Goal: Navigation & Orientation: Find specific page/section

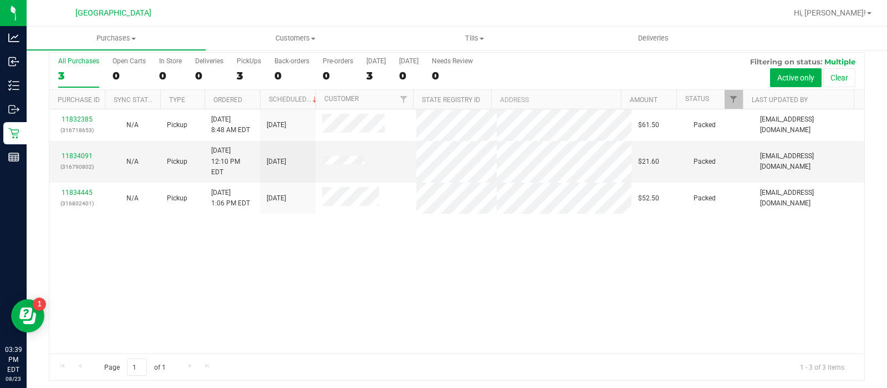
scroll to position [36, 0]
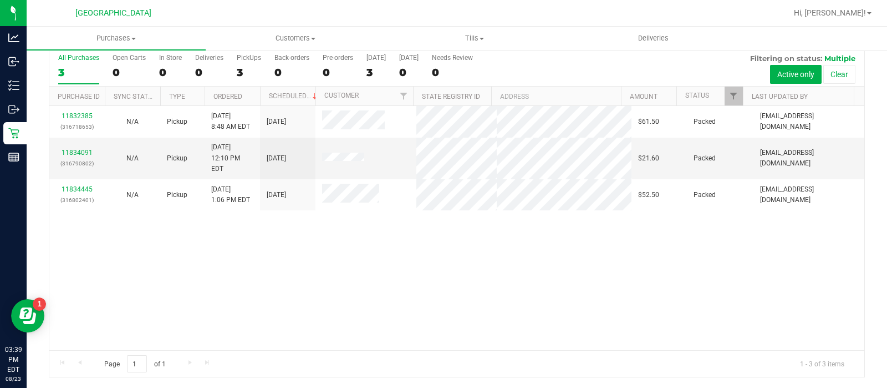
click at [309, 290] on div "11832385 (316718653) N/A Pickup 8/23/2025 8:48 AM EDT 8/23/2025 $61.50 Packed s…" at bounding box center [456, 228] width 815 height 244
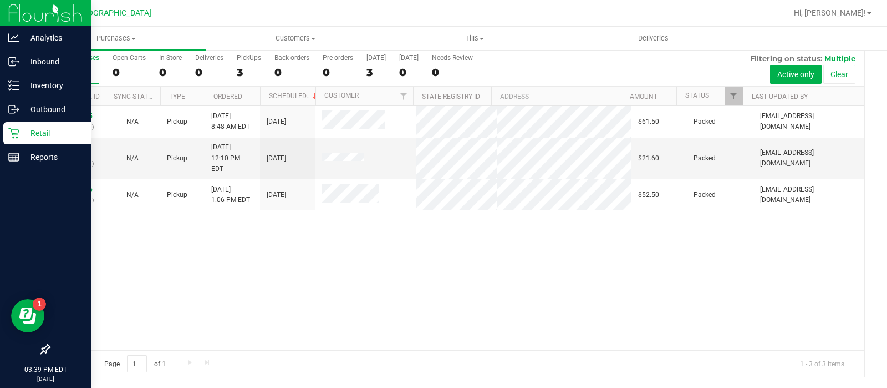
click at [48, 135] on p "Retail" at bounding box center [52, 132] width 67 height 13
click at [53, 62] on p "Inbound" at bounding box center [52, 61] width 67 height 13
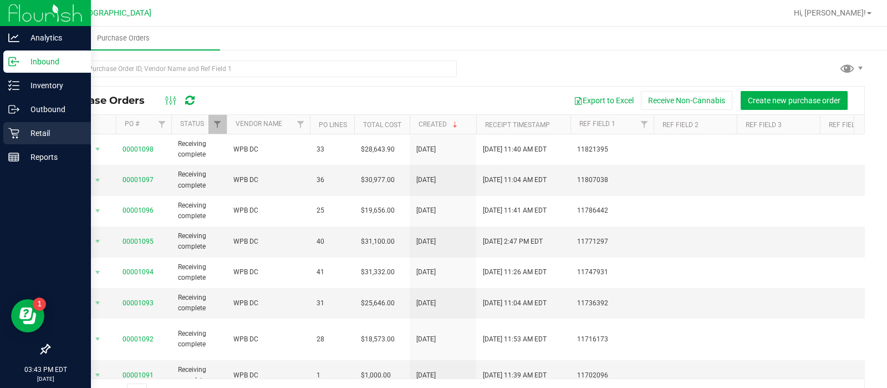
click at [21, 130] on p "Retail" at bounding box center [52, 132] width 67 height 13
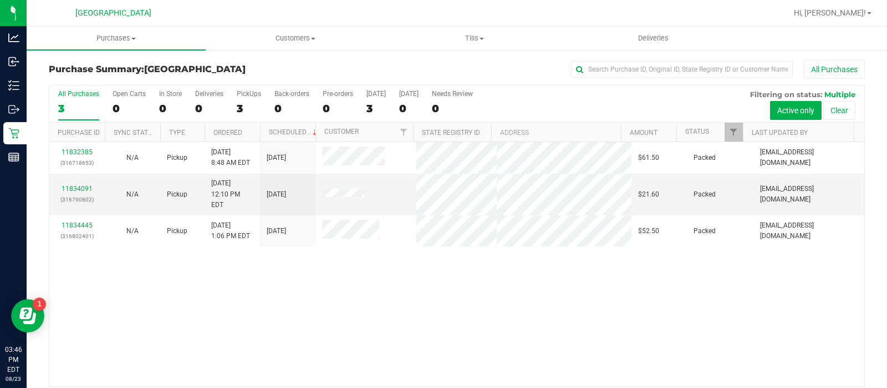
click at [210, 303] on div "11832385 (316718653) N/A Pickup 8/23/2025 8:48 AM EDT 8/23/2025 $61.50 Packed s…" at bounding box center [456, 264] width 815 height 244
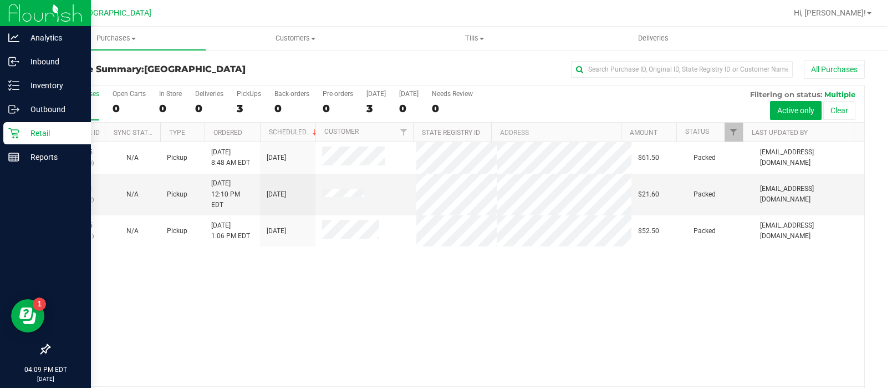
click at [9, 132] on icon at bounding box center [13, 133] width 11 height 11
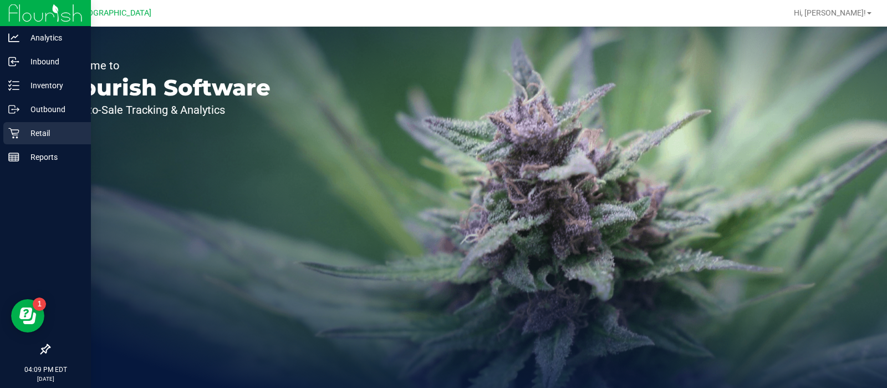
click at [29, 136] on p "Retail" at bounding box center [52, 132] width 67 height 13
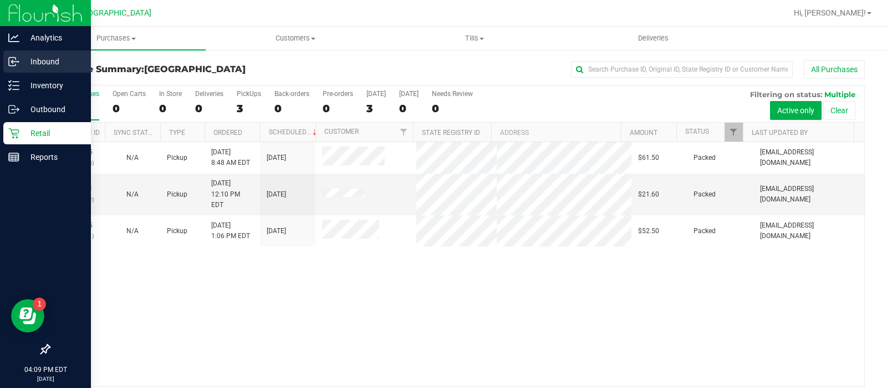
click at [59, 67] on p "Inbound" at bounding box center [52, 61] width 67 height 13
